Goal: Task Accomplishment & Management: Manage account settings

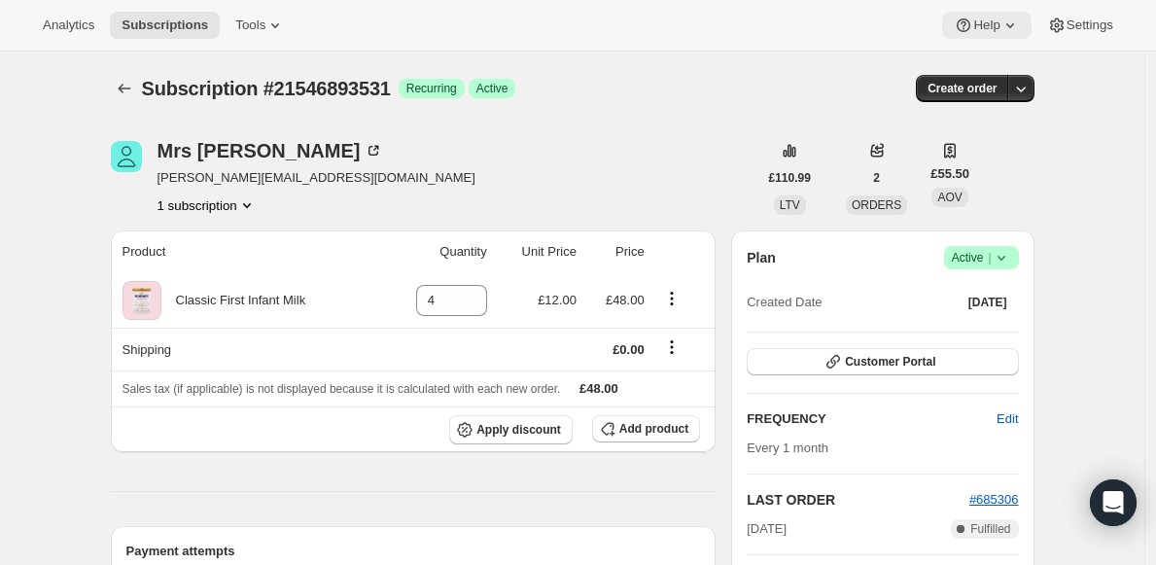
click at [989, 21] on span "Help" at bounding box center [986, 26] width 26 height 16
click at [569, 175] on div "Mrs A F Prater [EMAIL_ADDRESS][DOMAIN_NAME] 1 subscription" at bounding box center [434, 178] width 647 height 74
click at [475, 294] on icon at bounding box center [472, 294] width 9 height 5
type input "5"
click at [1001, 26] on icon at bounding box center [1010, 25] width 19 height 19
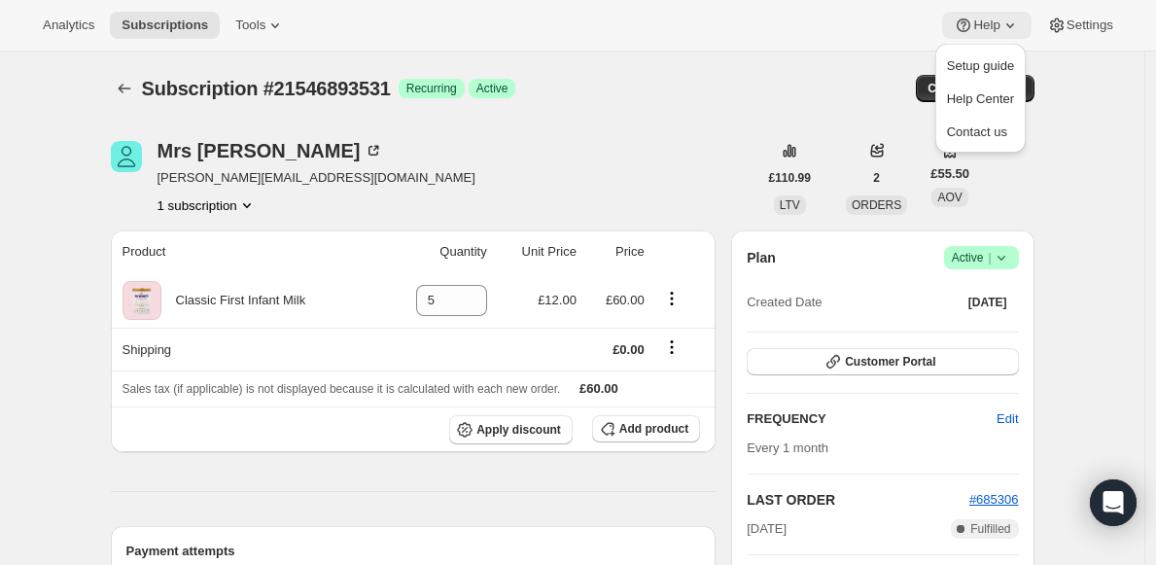
click at [1001, 26] on icon at bounding box center [1010, 25] width 19 height 19
